Goal: Find specific page/section: Find specific page/section

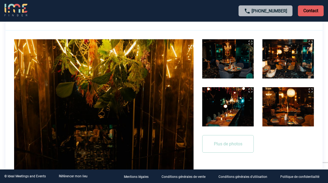
scroll to position [54, 0]
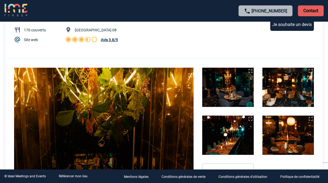
click at [223, 102] on img at bounding box center [227, 87] width 51 height 39
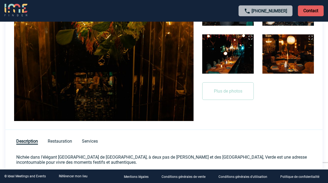
click at [134, 102] on img at bounding box center [103, 53] width 179 height 135
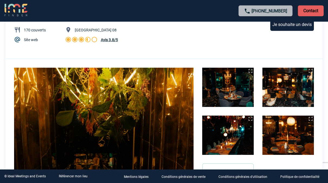
click at [223, 94] on img at bounding box center [227, 87] width 51 height 39
click at [281, 92] on img at bounding box center [287, 87] width 51 height 39
click at [248, 119] on img at bounding box center [250, 119] width 7 height 7
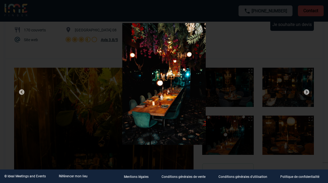
click at [306, 93] on img at bounding box center [306, 92] width 7 height 7
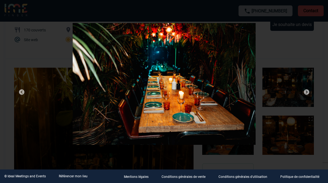
click at [307, 93] on img at bounding box center [306, 92] width 7 height 7
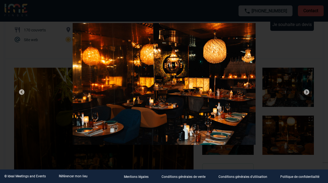
click at [307, 93] on img at bounding box center [306, 92] width 7 height 7
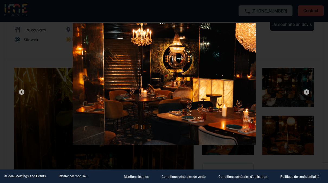
click at [306, 93] on img at bounding box center [306, 92] width 7 height 7
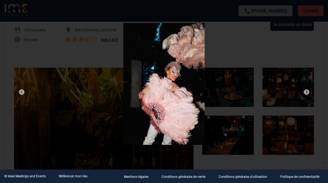
click at [306, 93] on img at bounding box center [306, 92] width 7 height 7
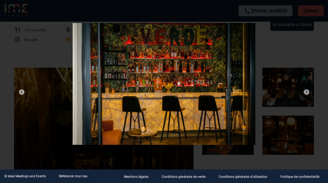
click at [306, 93] on img at bounding box center [306, 92] width 7 height 7
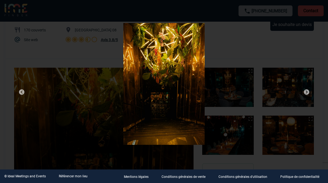
click at [306, 94] on img at bounding box center [306, 92] width 7 height 7
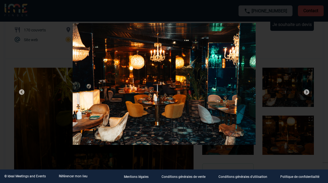
click at [306, 94] on img at bounding box center [306, 92] width 7 height 7
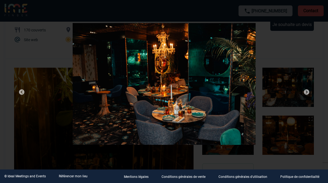
click at [307, 94] on img at bounding box center [306, 92] width 7 height 7
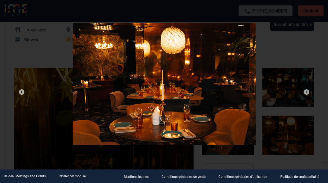
click at [306, 50] on div at bounding box center [164, 85] width 309 height 138
click at [46, 51] on div at bounding box center [164, 85] width 309 height 138
click at [49, 53] on div at bounding box center [164, 85] width 309 height 138
click at [277, 98] on div at bounding box center [164, 85] width 309 height 138
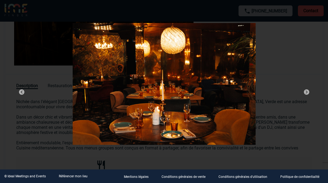
scroll to position [288, 0]
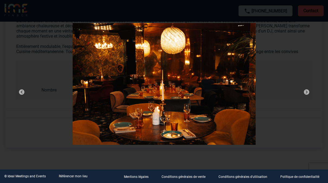
click at [8, 134] on div at bounding box center [164, 91] width 328 height 183
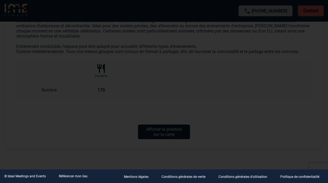
click at [25, 145] on div at bounding box center [164, 91] width 328 height 183
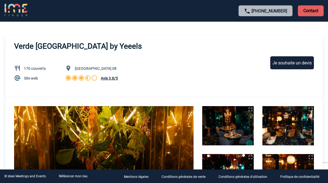
scroll to position [0, 0]
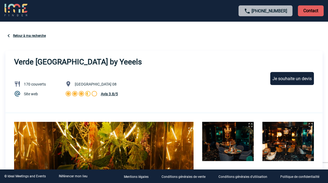
click at [35, 94] on link "Site web" at bounding box center [31, 94] width 14 height 4
